Goal: Task Accomplishment & Management: Manage account settings

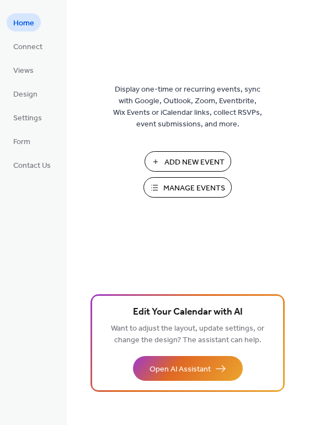
click at [185, 190] on span "Manage Events" at bounding box center [194, 189] width 62 height 12
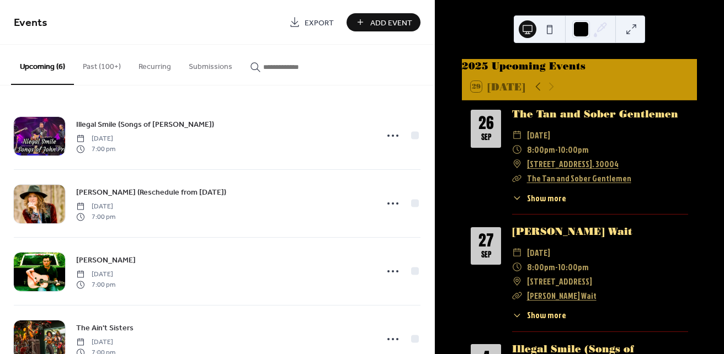
click at [550, 142] on span "[DATE]" at bounding box center [538, 135] width 23 height 14
click at [97, 68] on button "Past (100+)" at bounding box center [102, 64] width 56 height 39
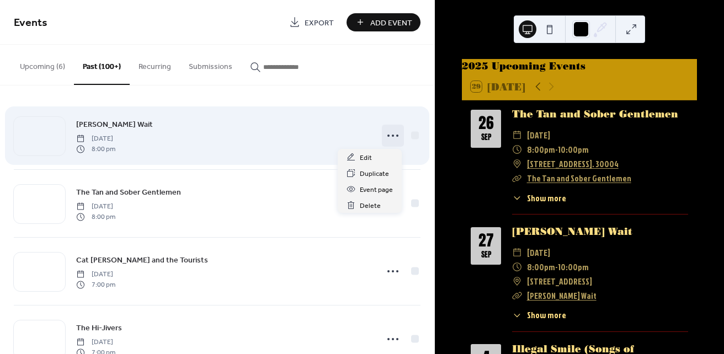
click at [391, 137] on icon at bounding box center [393, 136] width 18 height 18
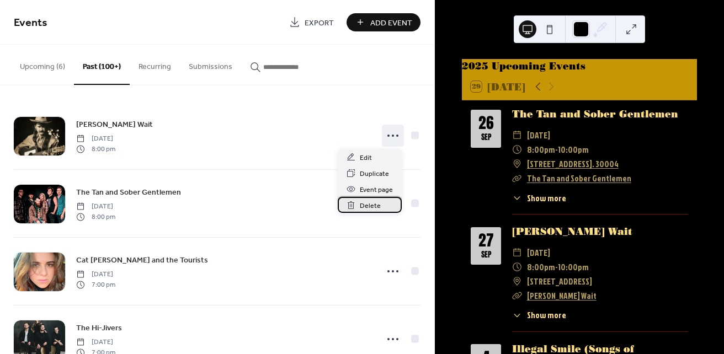
click at [371, 208] on span "Delete" at bounding box center [370, 206] width 21 height 12
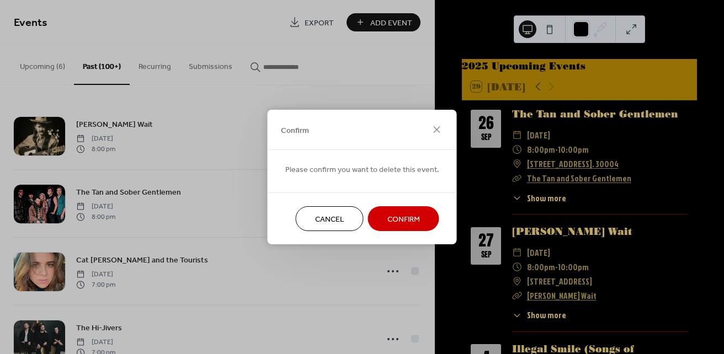
click at [405, 223] on span "Confirm" at bounding box center [403, 220] width 33 height 12
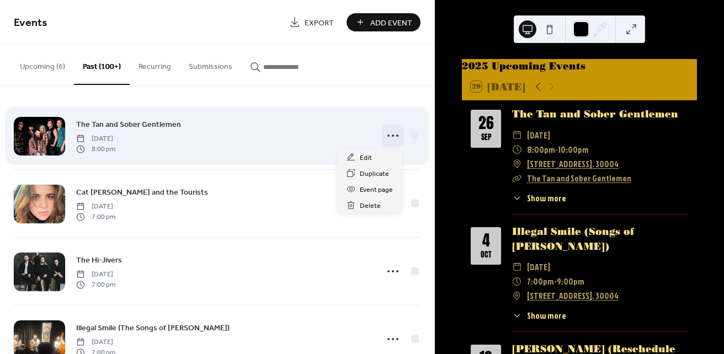
click at [386, 136] on icon at bounding box center [393, 136] width 18 height 18
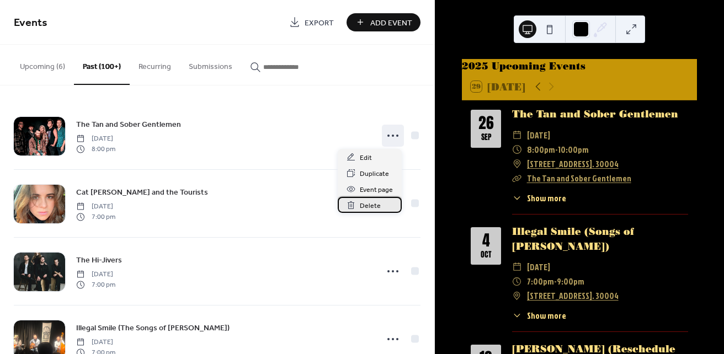
click at [371, 201] on span "Delete" at bounding box center [370, 206] width 21 height 12
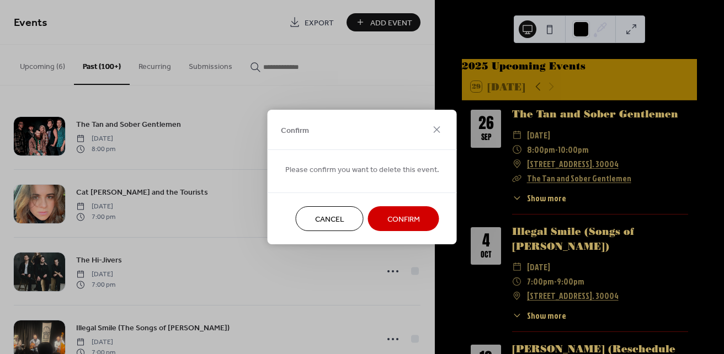
click at [398, 222] on span "Confirm" at bounding box center [403, 220] width 33 height 12
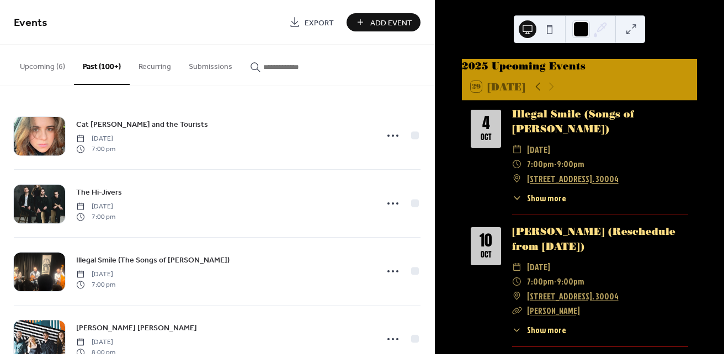
click at [55, 69] on button "Upcoming (6)" at bounding box center [42, 64] width 63 height 39
